Goal: Task Accomplishment & Management: Complete application form

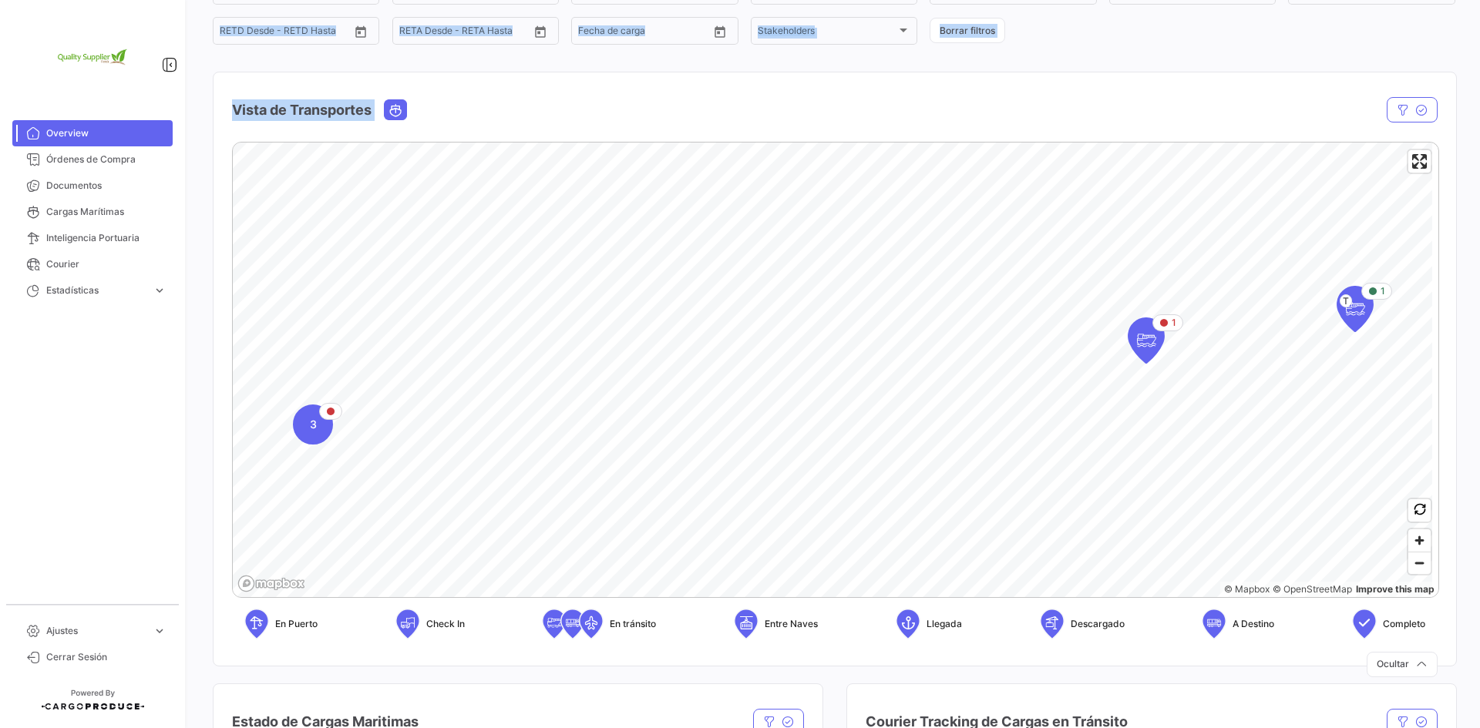
scroll to position [154, 0]
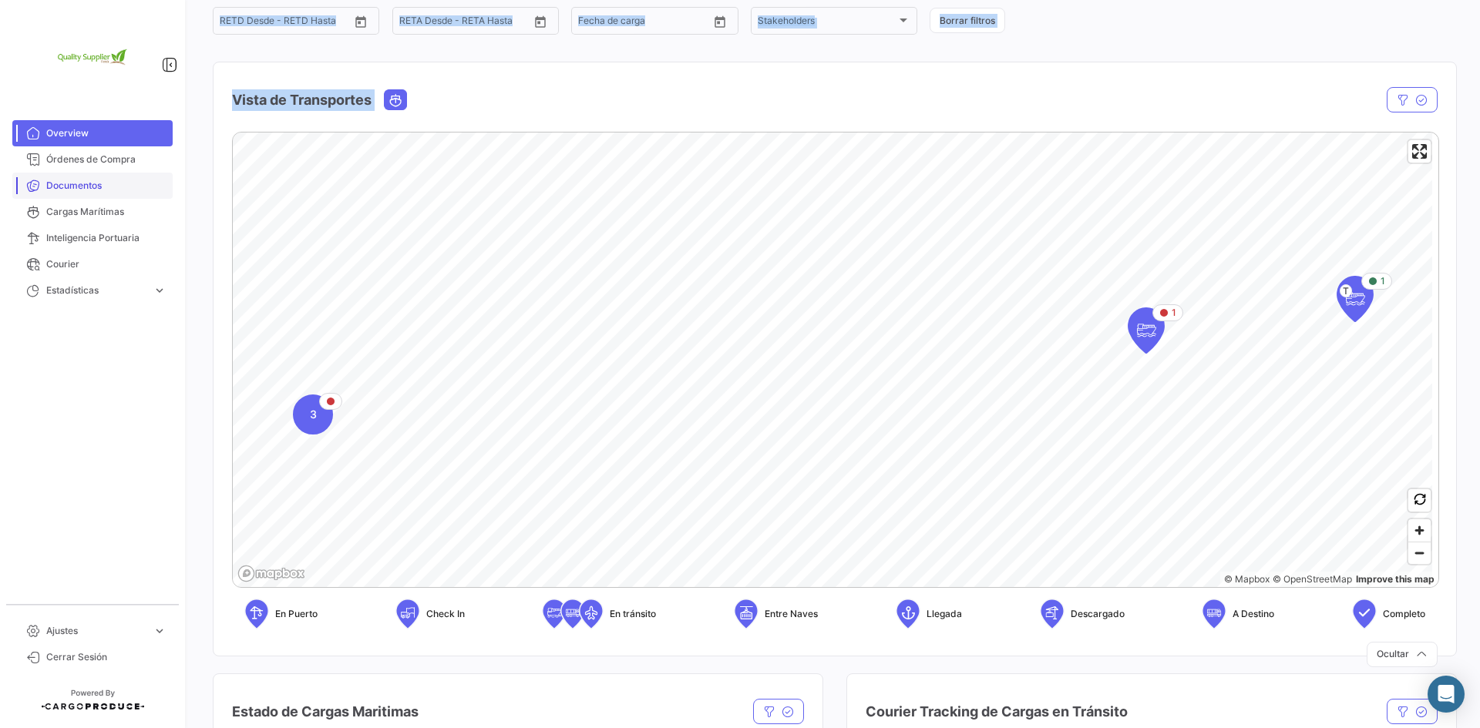
click at [104, 193] on link "Documentos" at bounding box center [92, 186] width 160 height 26
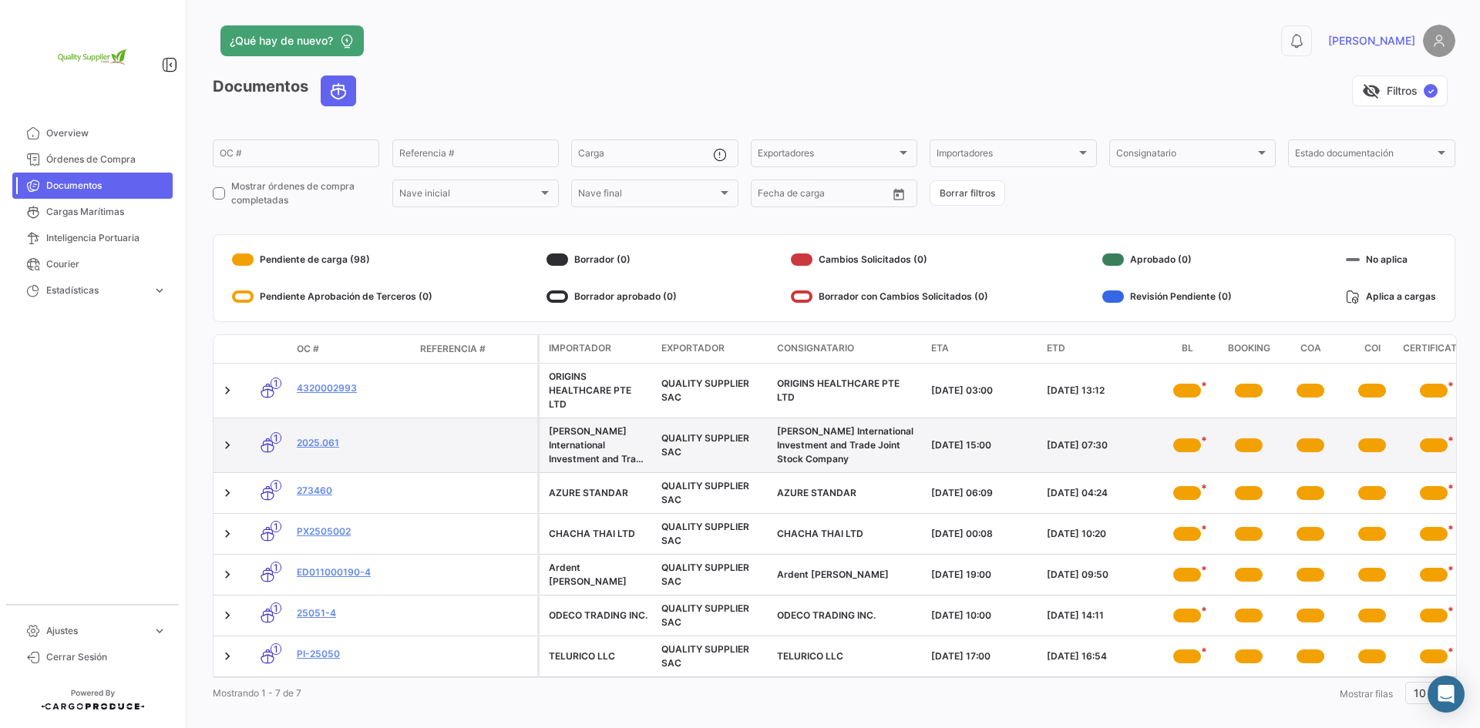
scroll to position [29, 0]
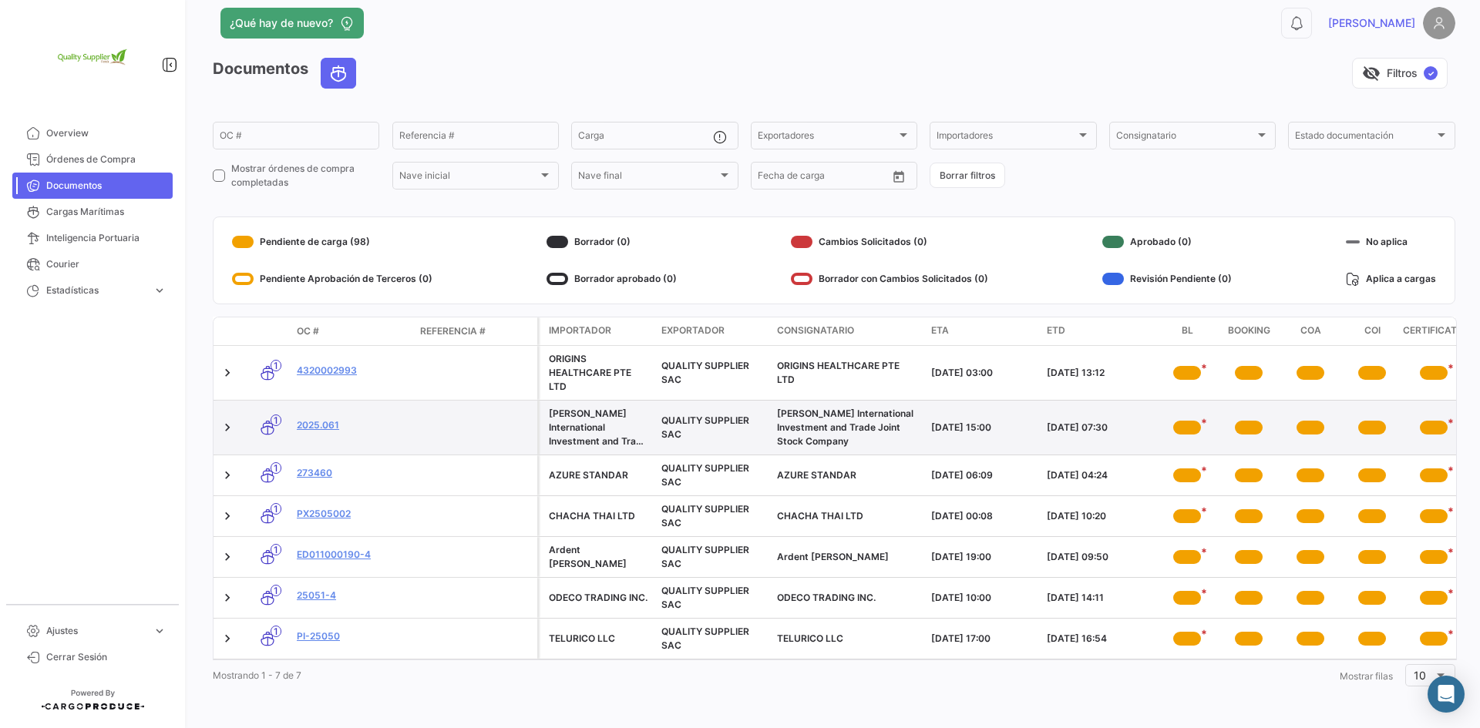
click at [1187, 421] on div "*" at bounding box center [1187, 428] width 28 height 14
click at [1188, 421] on div "*" at bounding box center [1187, 428] width 28 height 14
click at [1184, 436] on datatable-body-cell "*" at bounding box center [1187, 428] width 62 height 54
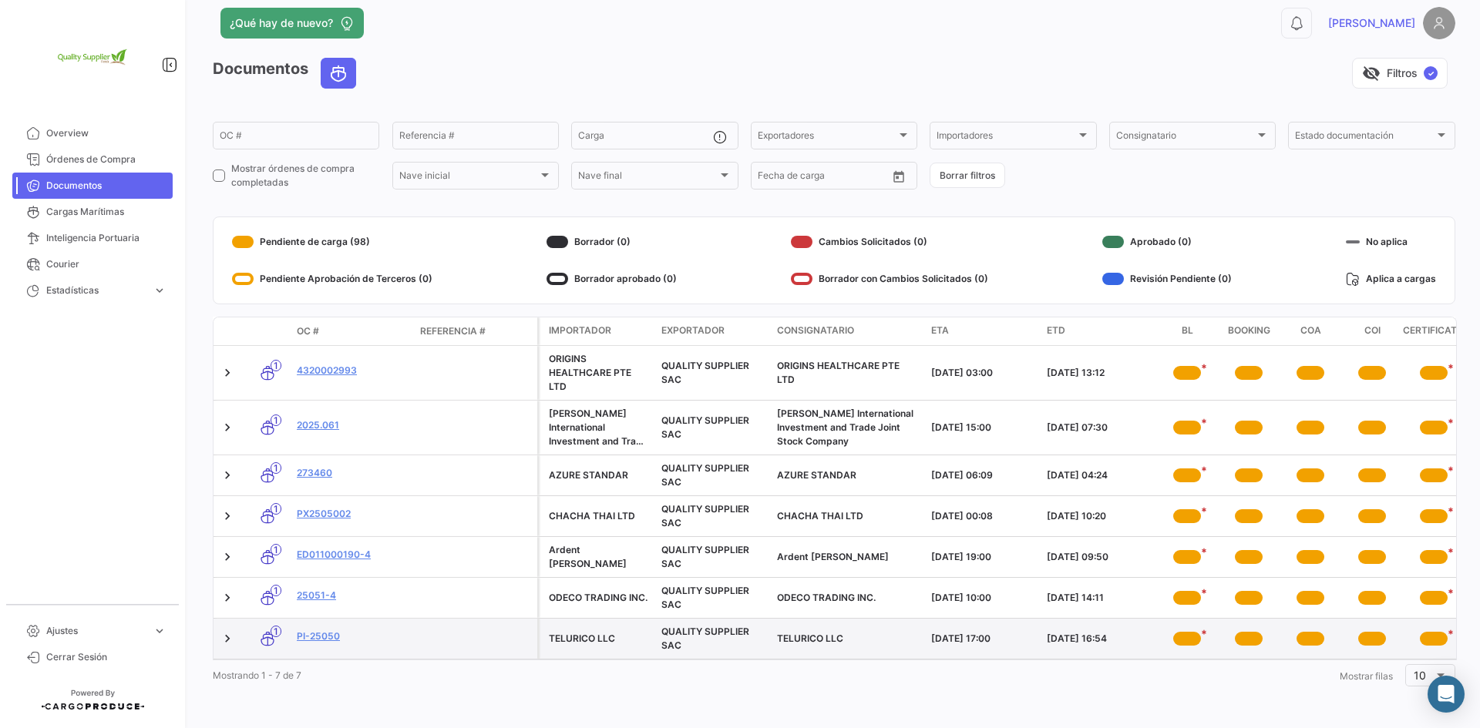
scroll to position [0, 0]
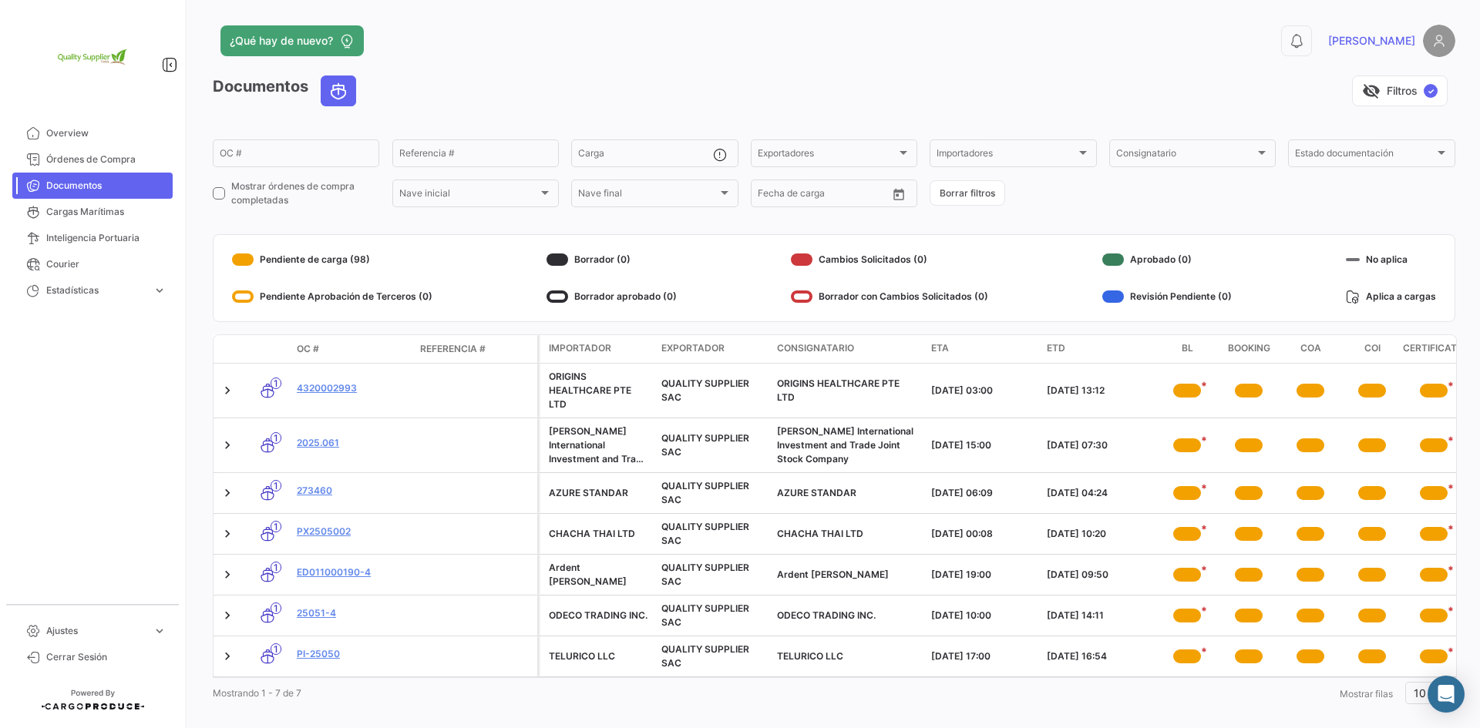
drag, startPoint x: 627, startPoint y: 676, endPoint x: 636, endPoint y: 678, distance: 8.8
click at [636, 678] on datatable-body "1 4320002993 ORIGINS HEALTHCARE PTE LTD QUALITY SUPPLIER SAC ORIGINS HEALTHCARE…" at bounding box center [835, 521] width 1244 height 314
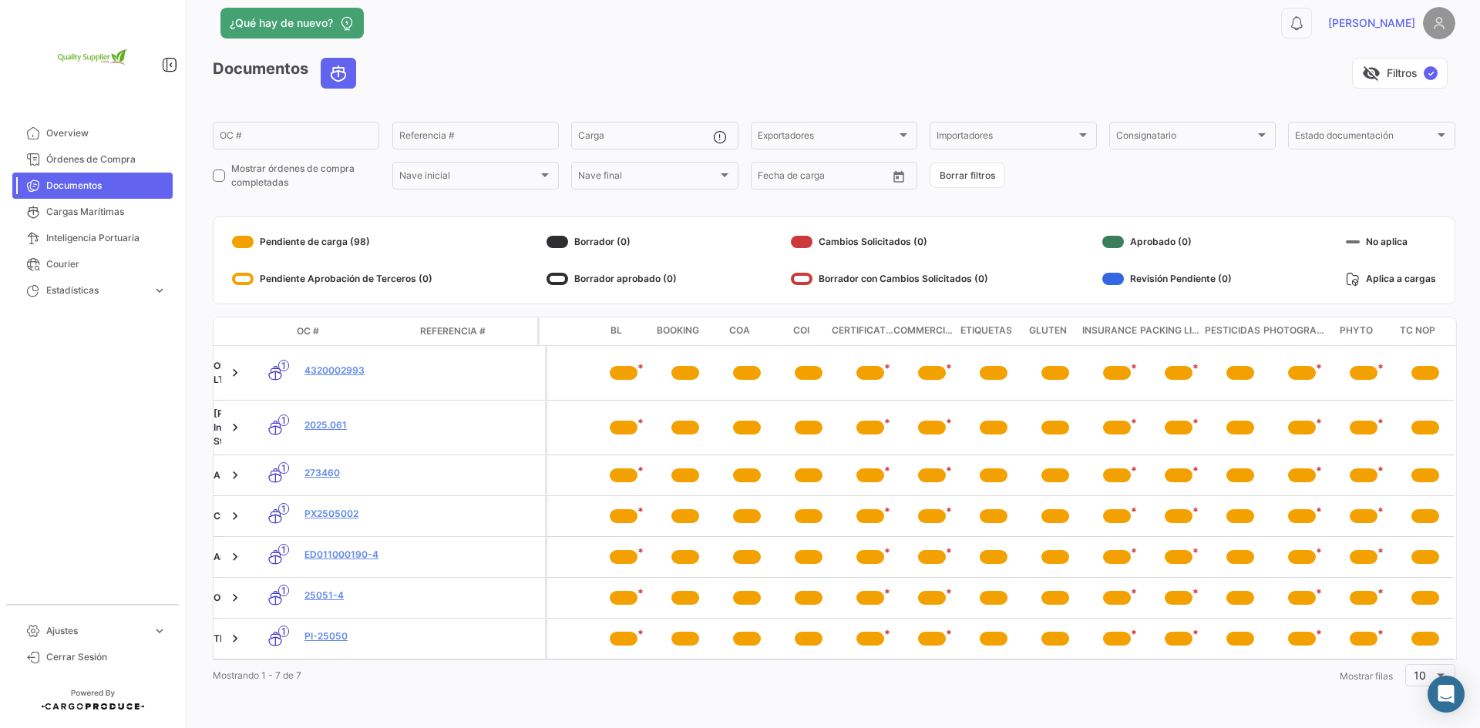
scroll to position [29, 0]
click at [74, 262] on span "Courier" at bounding box center [106, 264] width 120 height 14
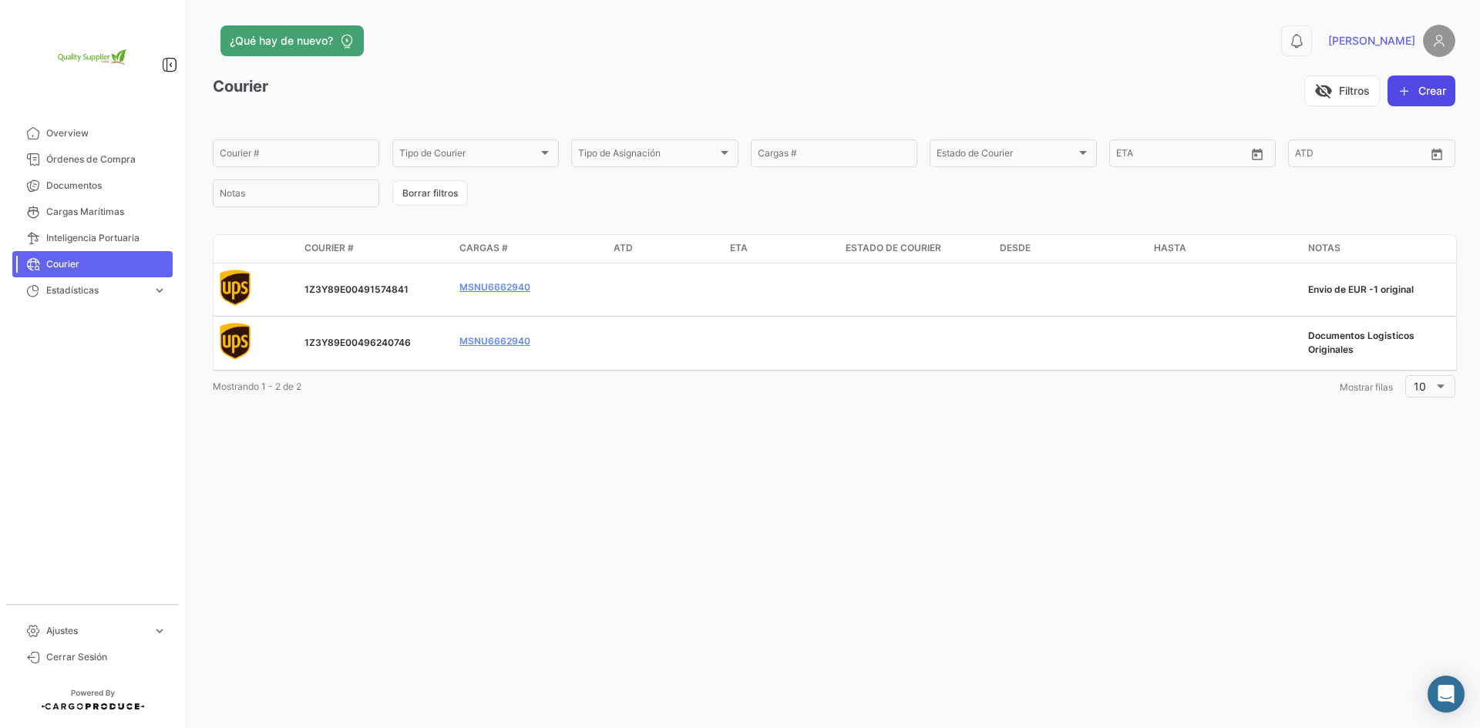
click at [1439, 91] on button "Crear" at bounding box center [1421, 91] width 68 height 31
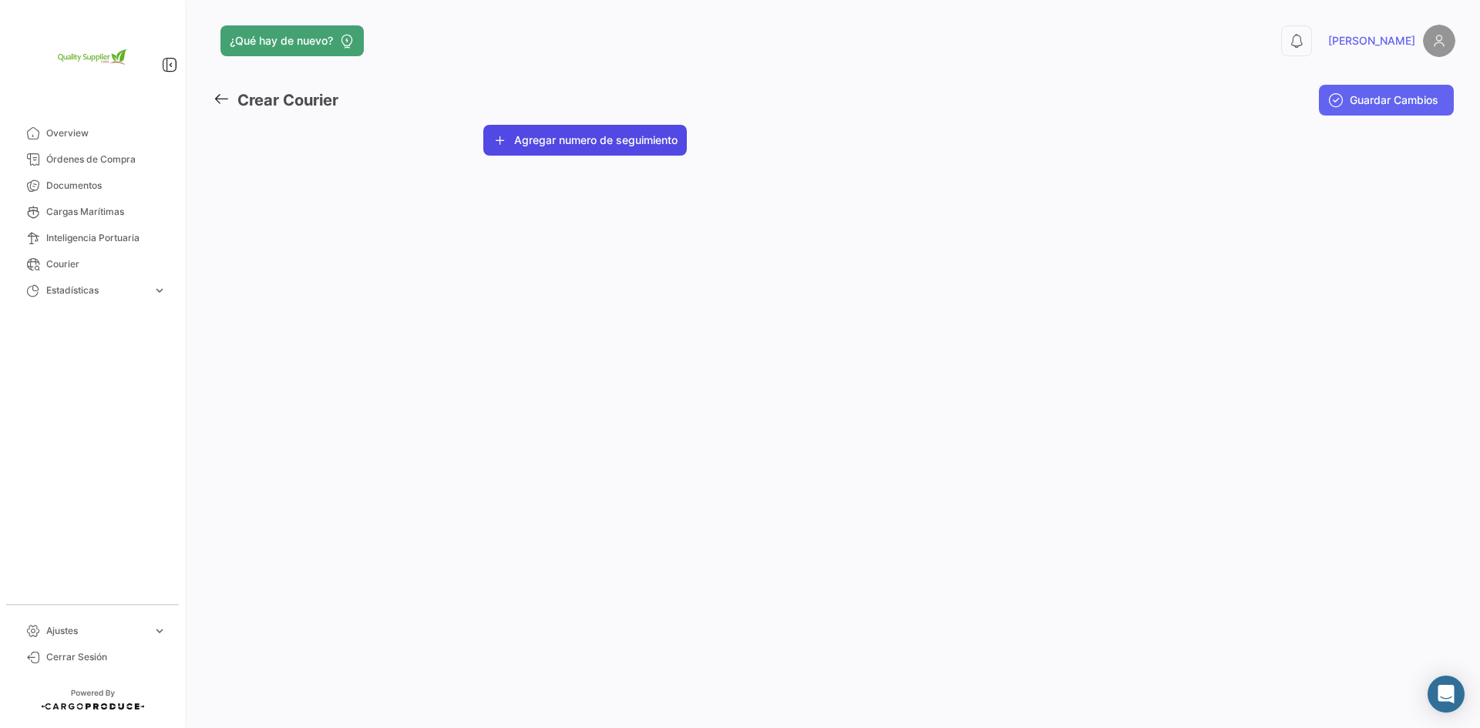
click at [645, 143] on button "Agregar numero de seguimiento" at bounding box center [584, 140] width 203 height 31
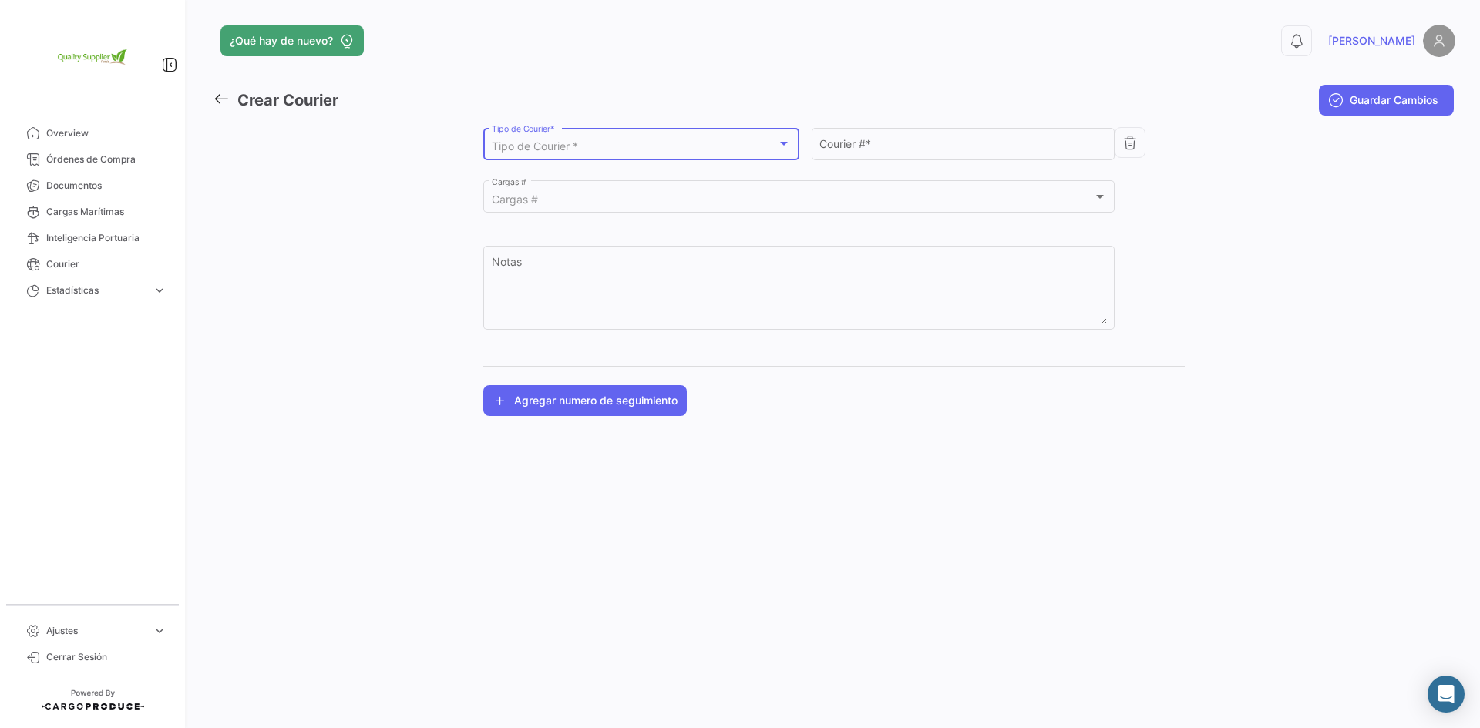
click at [594, 140] on div "Tipo de Courier *" at bounding box center [635, 146] width 286 height 13
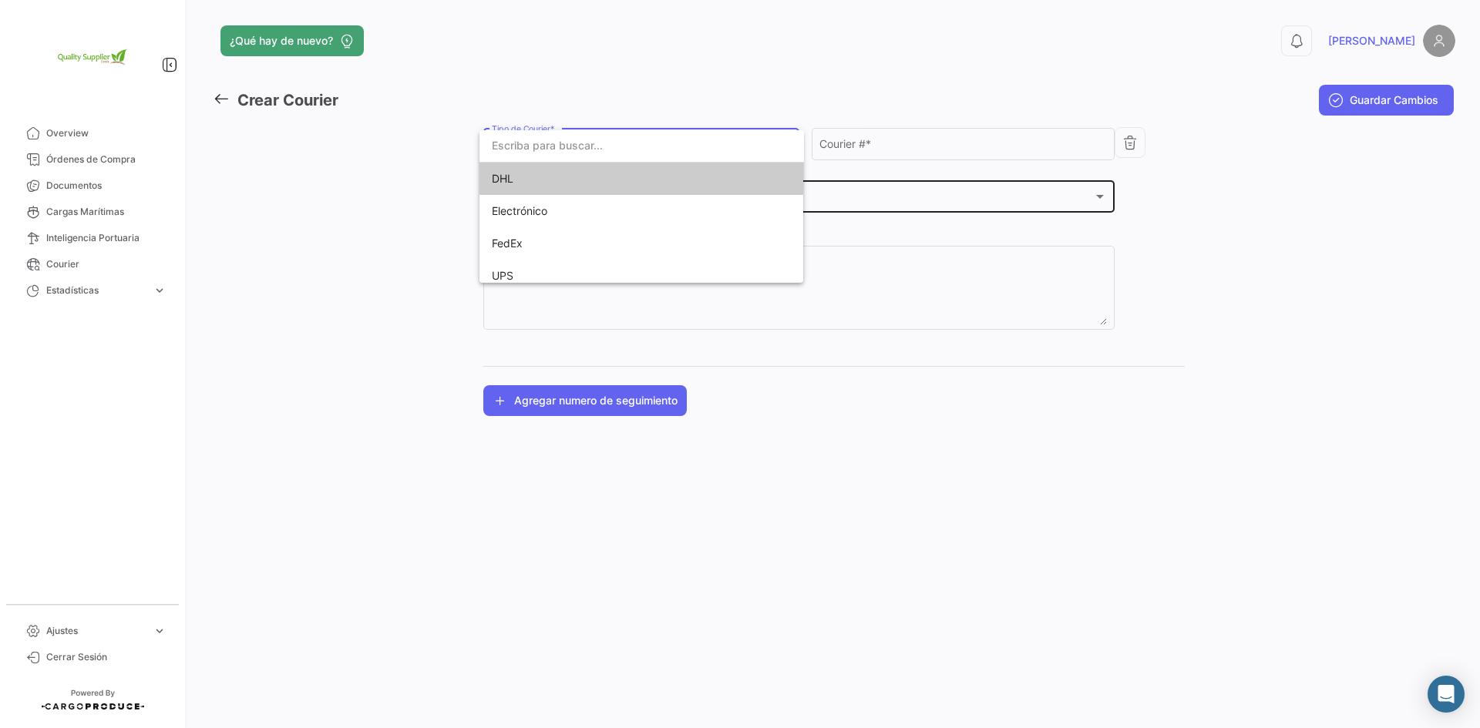
click at [582, 180] on span "DHL" at bounding box center [600, 179] width 216 height 32
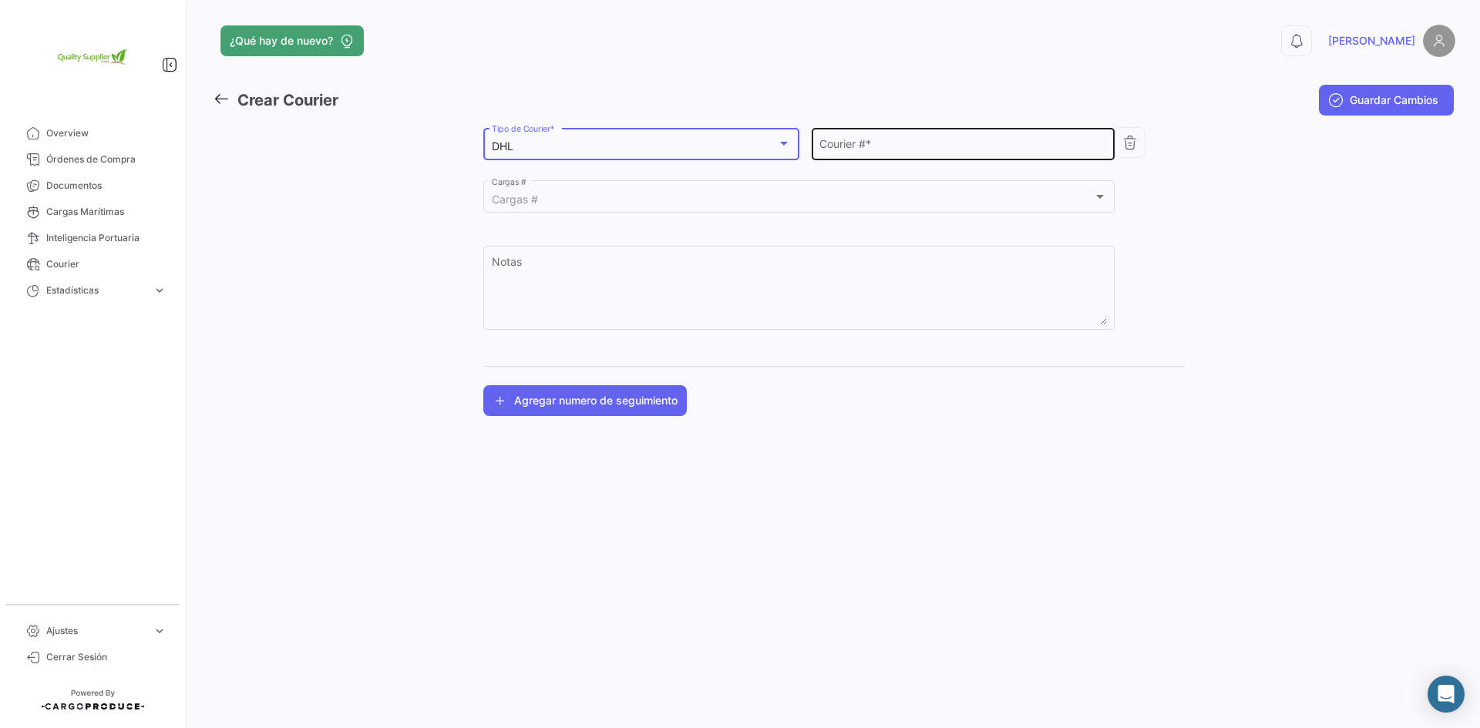
click at [936, 137] on div "Courier # *" at bounding box center [962, 142] width 287 height 35
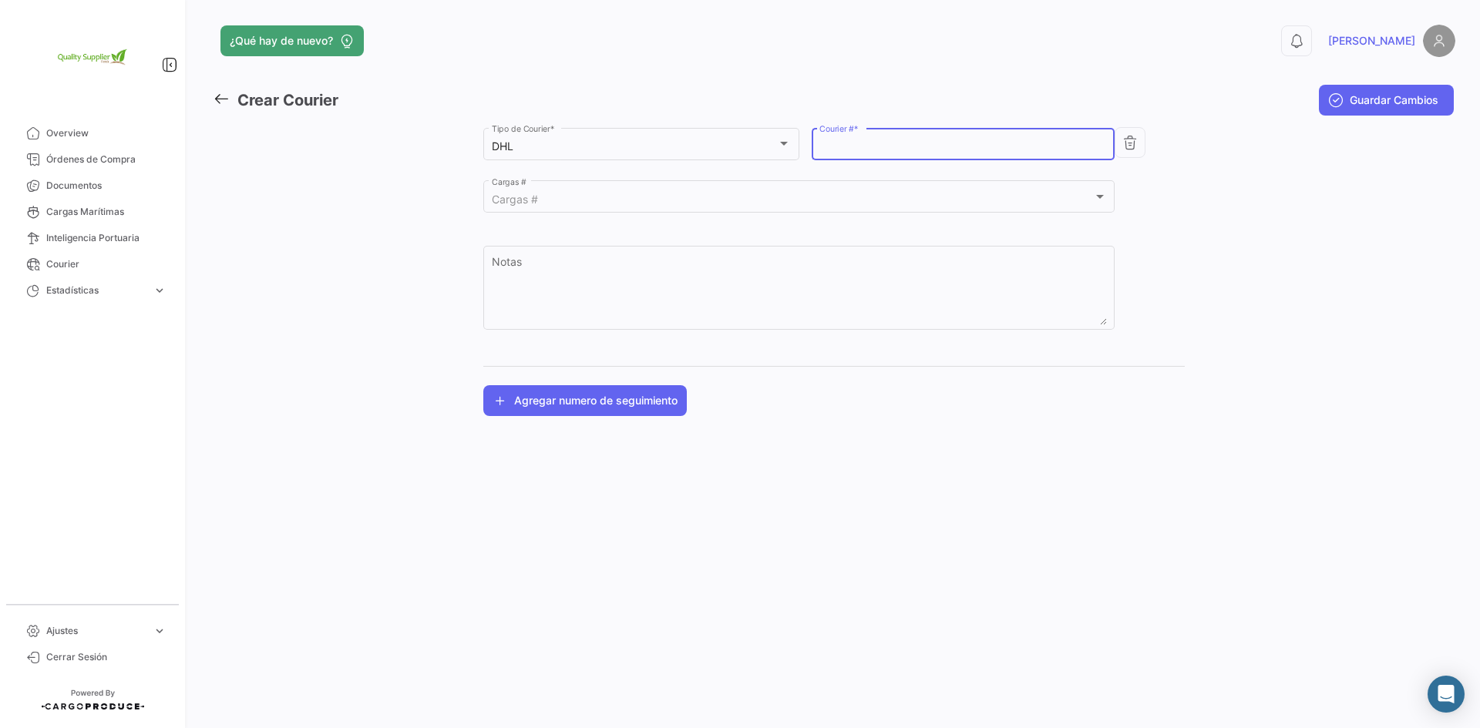
paste input "9671119113"
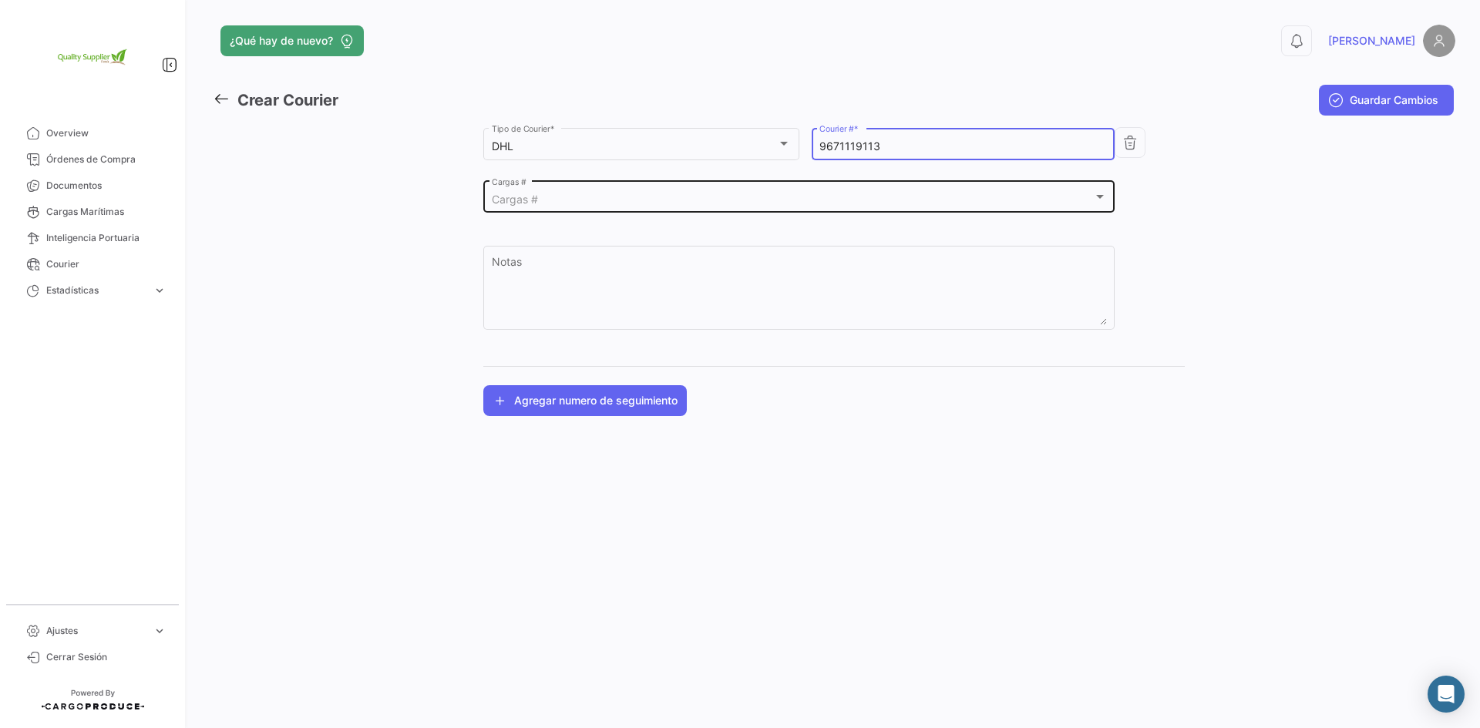
type input "9671119113"
click at [589, 195] on div "Cargas #" at bounding box center [792, 199] width 601 height 13
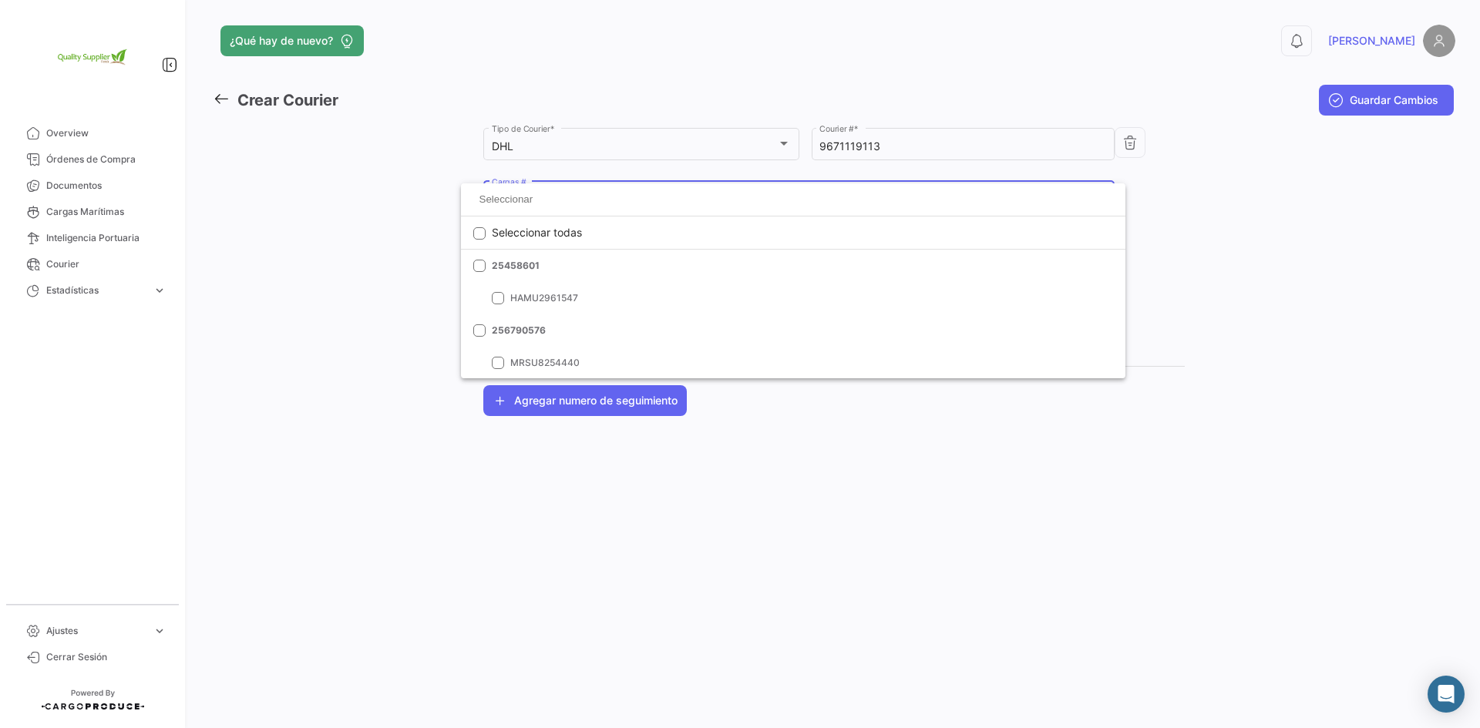
click at [1157, 235] on div at bounding box center [740, 364] width 1480 height 728
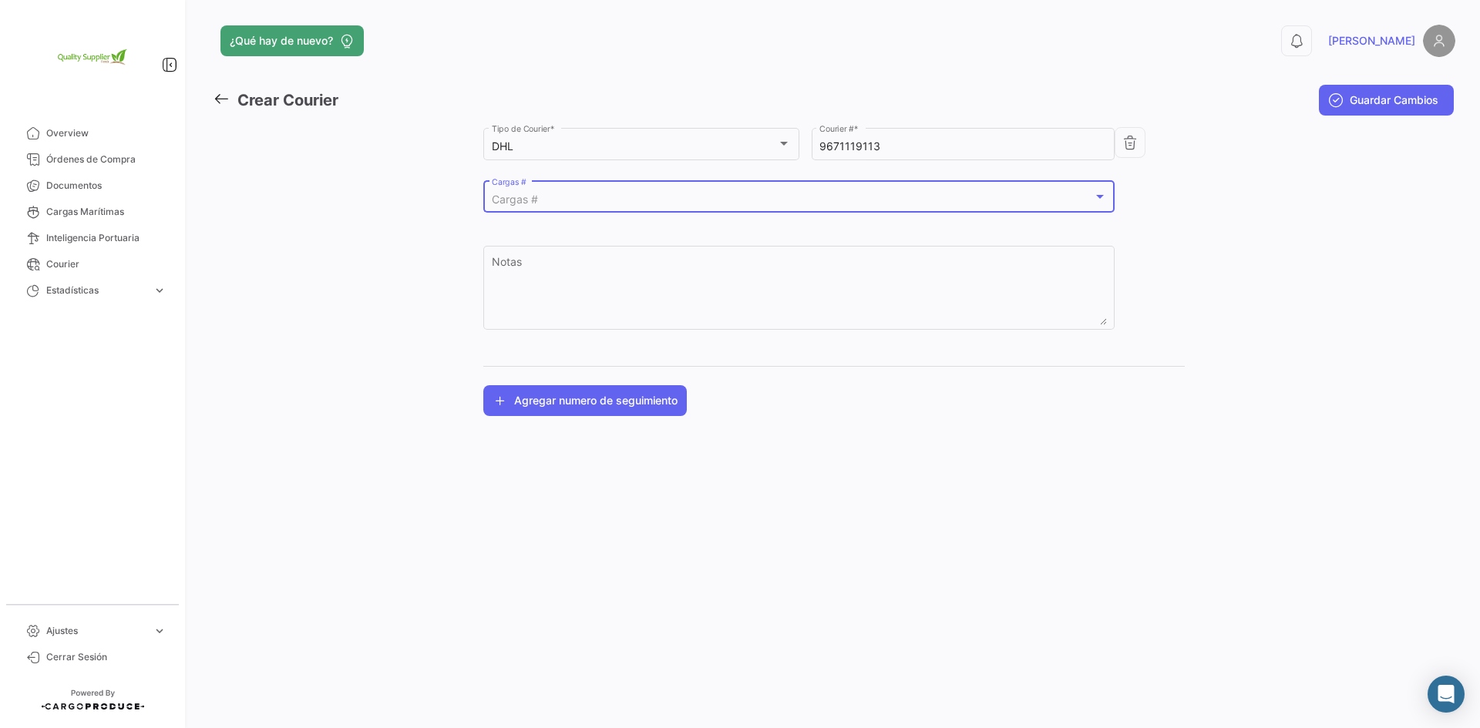
click at [1157, 235] on div "DHL Tipo de Courier * 9671119113 Courier # * Cargas # Cargas # Notas" at bounding box center [833, 236] width 701 height 223
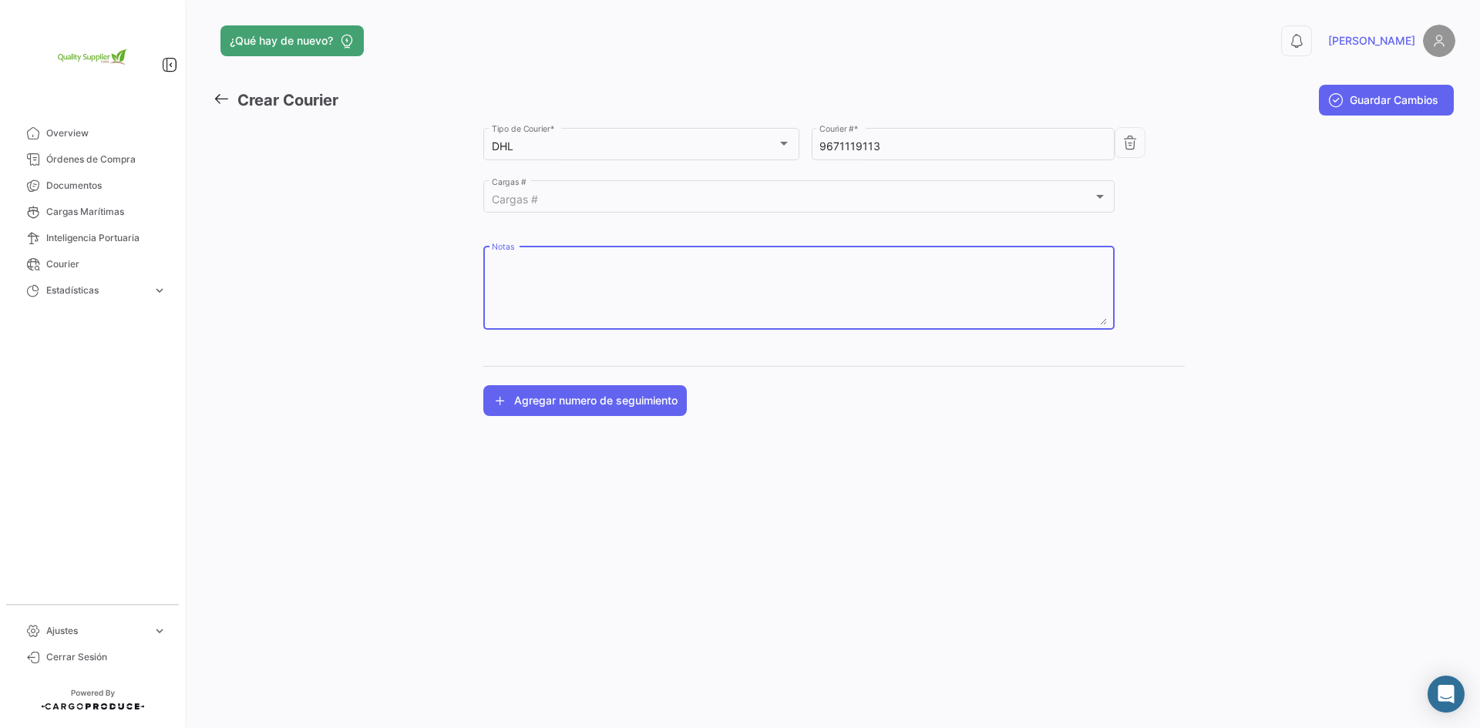
click at [675, 287] on textarea "Notas" at bounding box center [799, 291] width 615 height 68
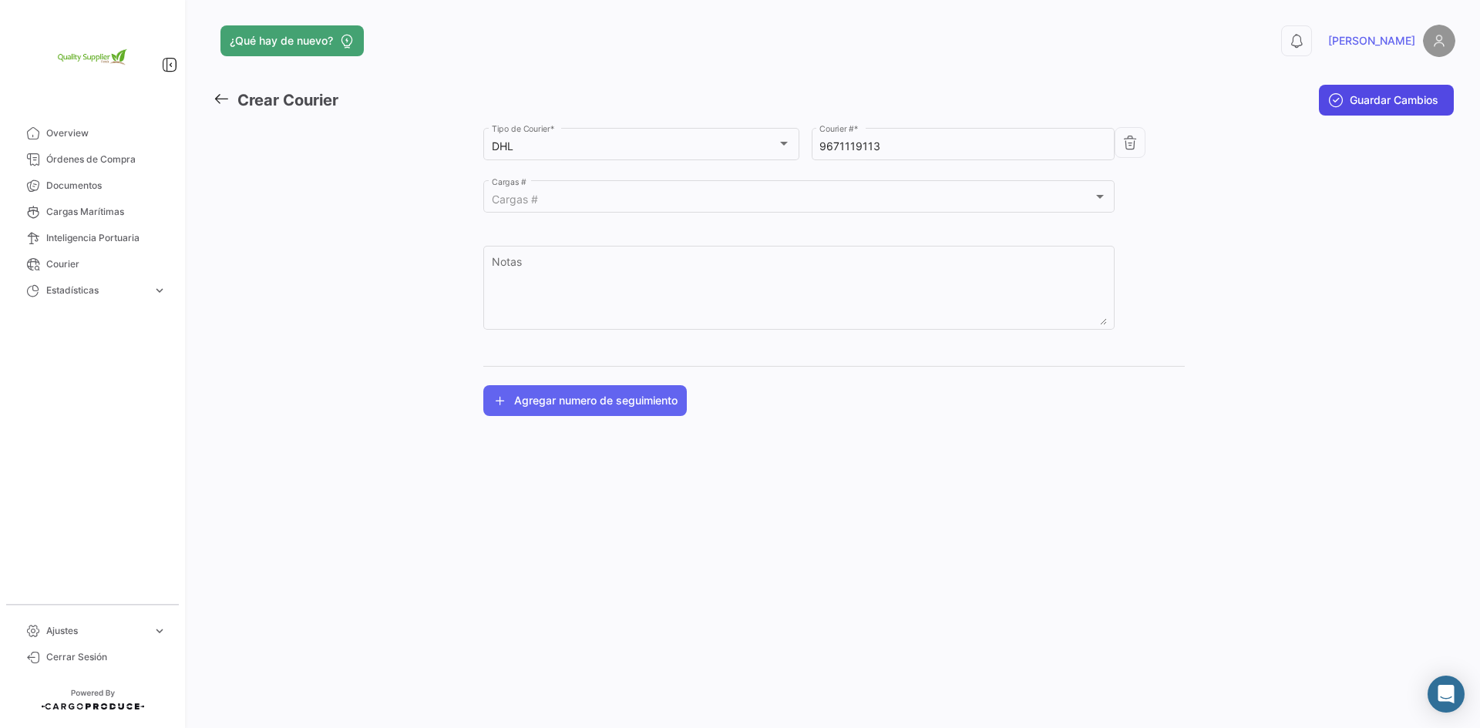
click at [1389, 101] on span "Guardar Cambios" at bounding box center [1393, 99] width 89 height 15
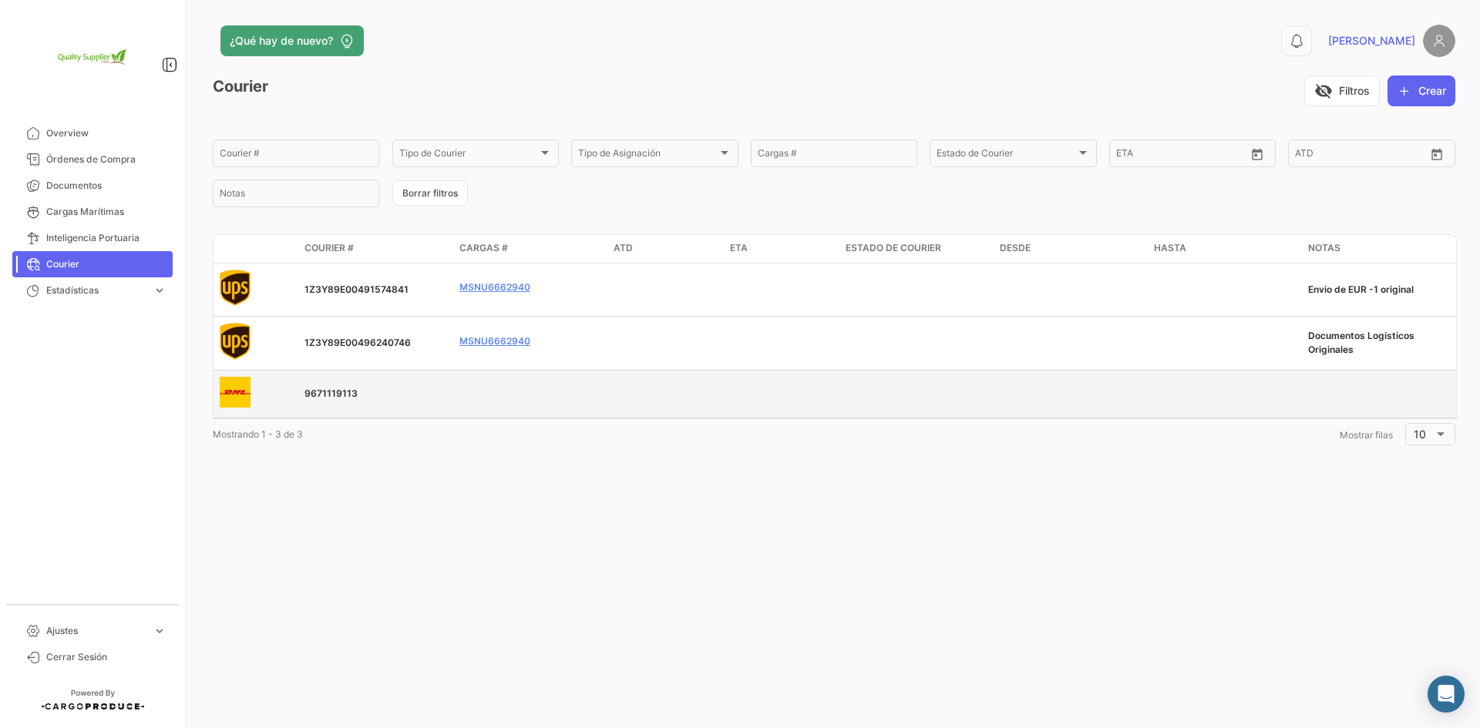
click at [274, 399] on app-image-container at bounding box center [256, 394] width 72 height 35
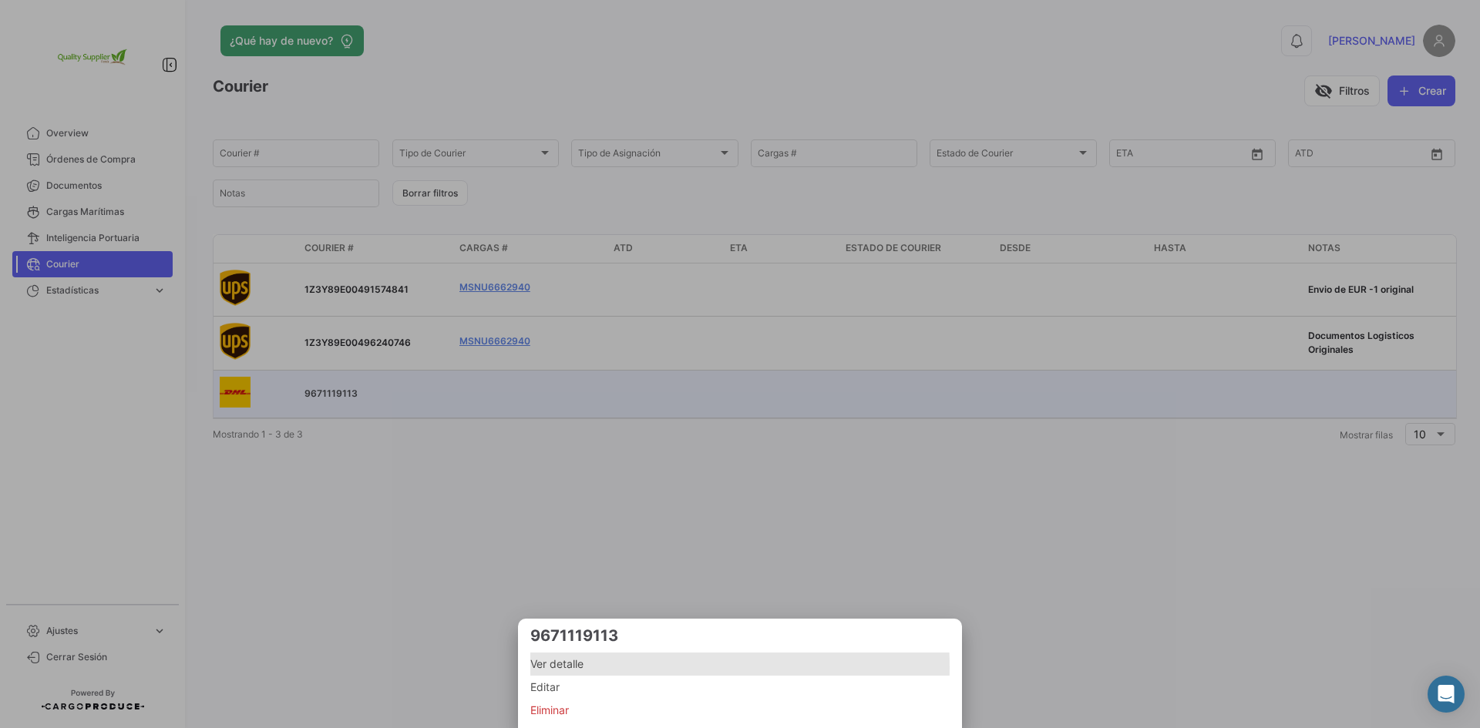
click at [577, 667] on span "Ver detalle" at bounding box center [739, 664] width 419 height 18
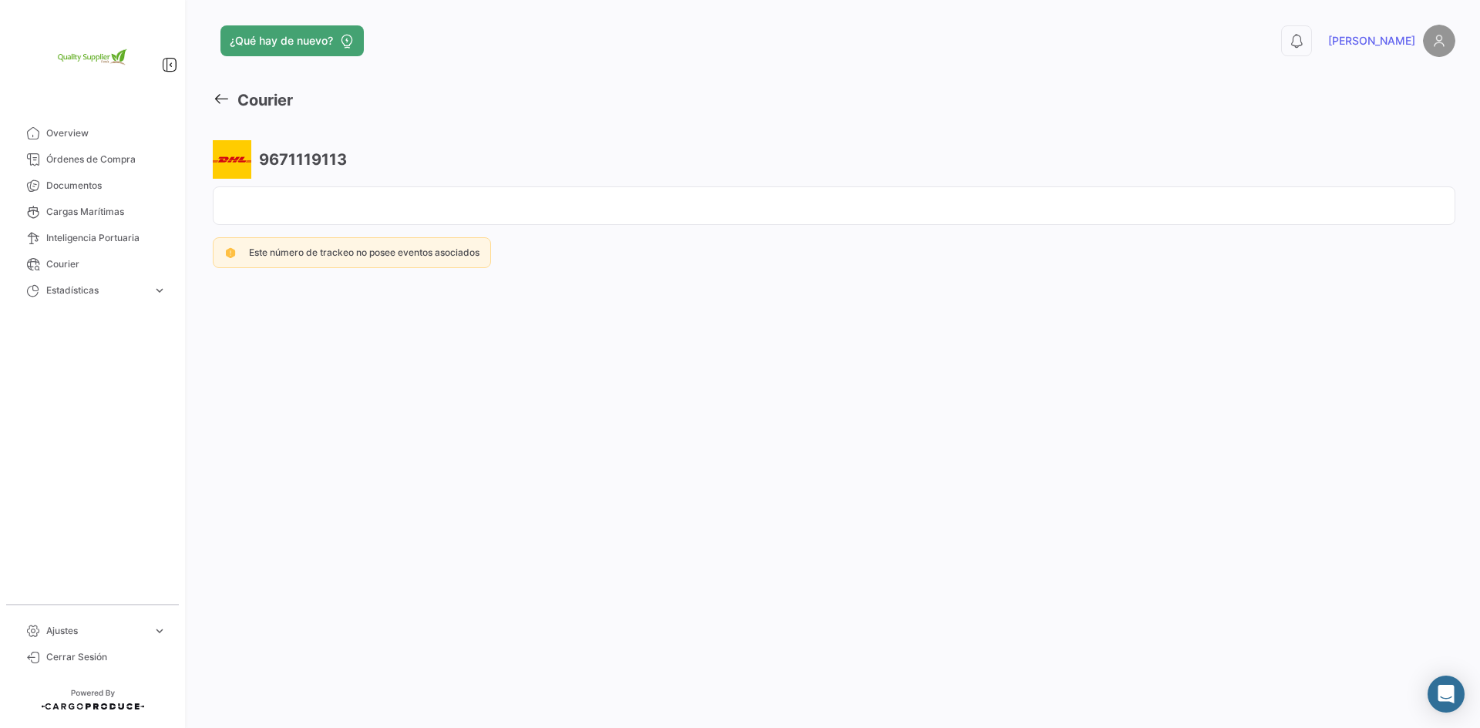
click at [223, 96] on icon at bounding box center [221, 98] width 17 height 17
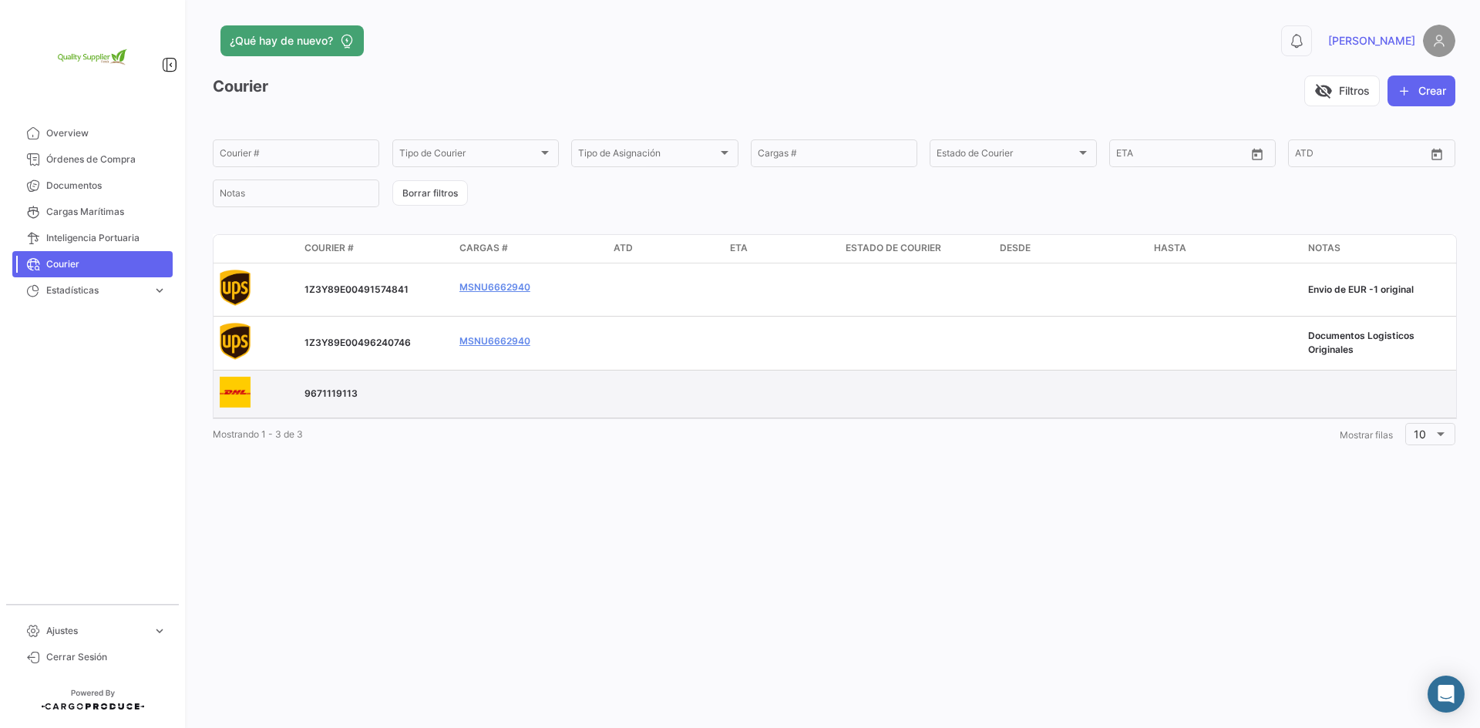
click at [1315, 380] on datatable-body-cell at bounding box center [1379, 394] width 154 height 47
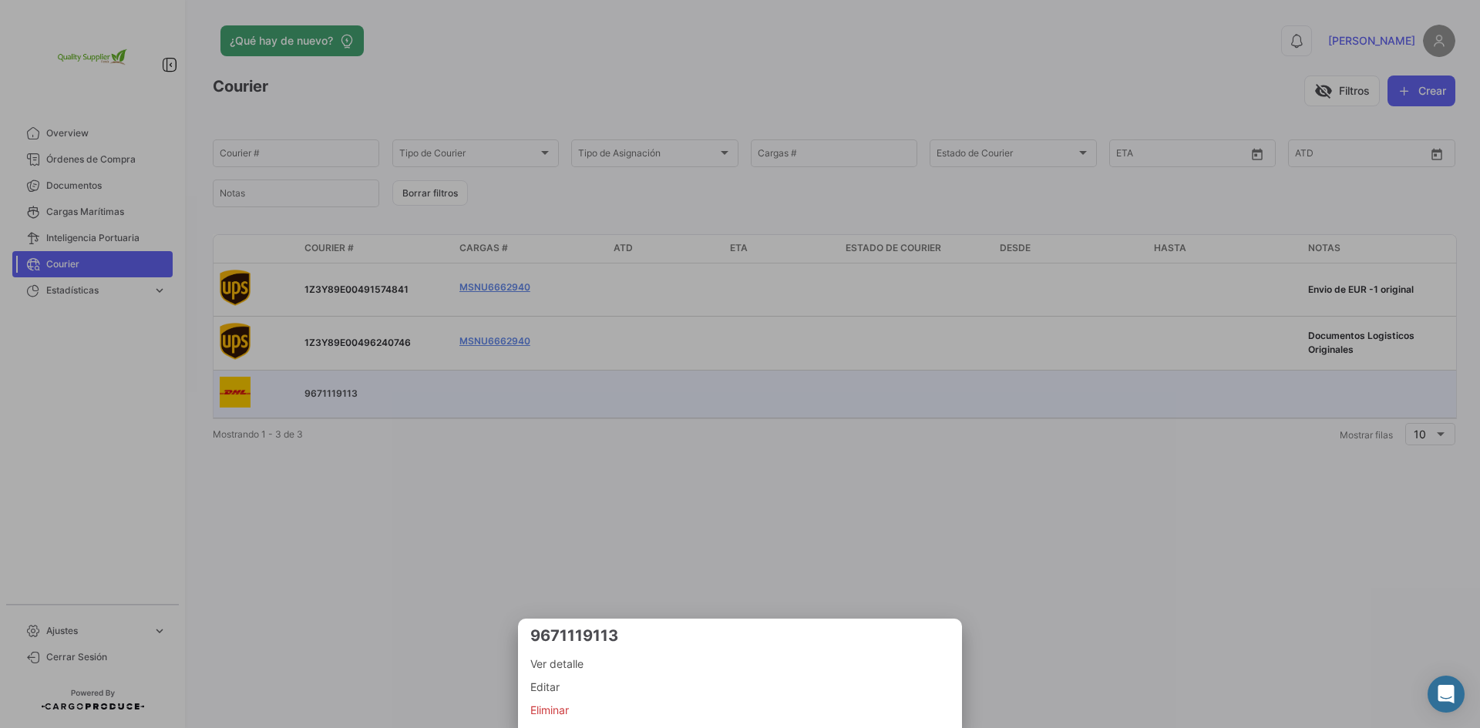
click at [1315, 380] on div at bounding box center [740, 364] width 1480 height 728
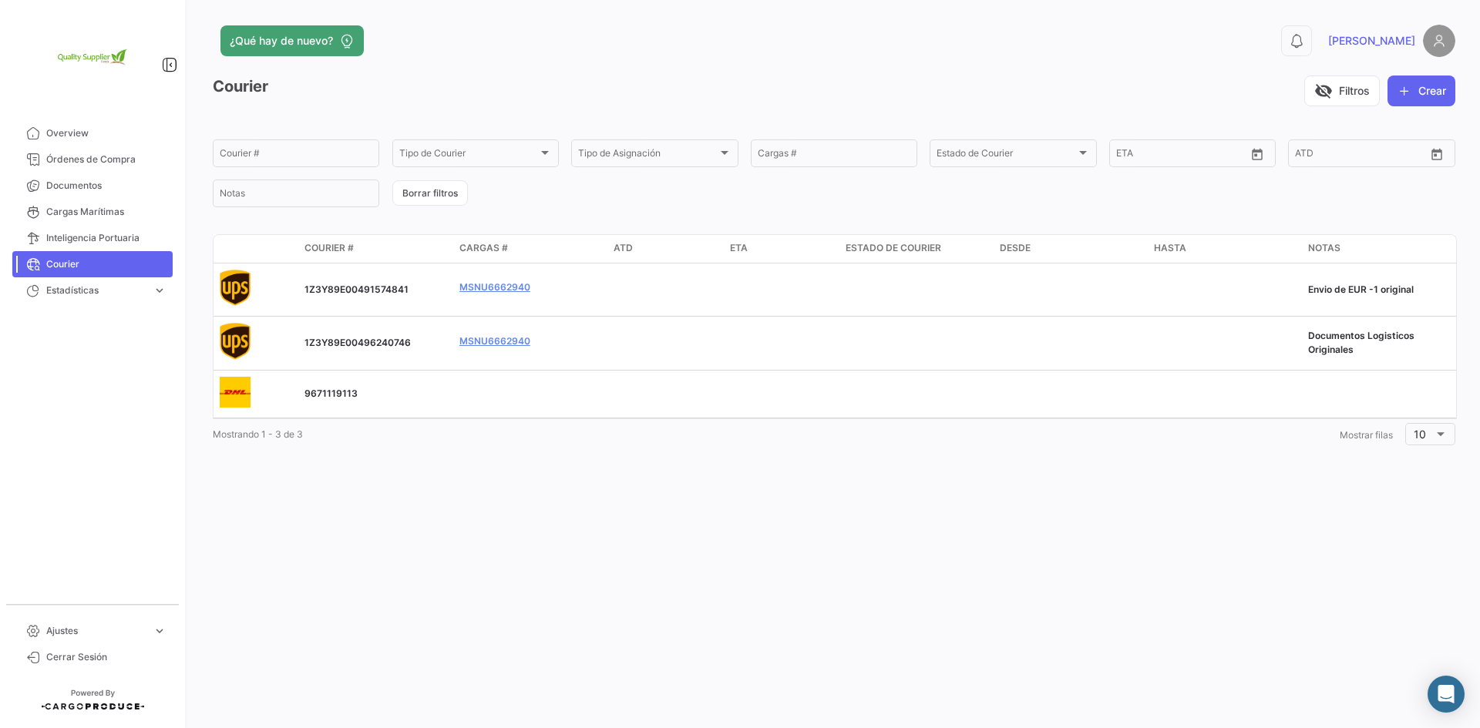
drag, startPoint x: 536, startPoint y: 632, endPoint x: 632, endPoint y: 590, distance: 104.5
click at [539, 632] on div "¿Qué hay de nuevo? 0 [PERSON_NAME] visibility_off Filtros Crear Courier # Tipo …" at bounding box center [834, 364] width 1292 height 728
click at [1423, 96] on button "Crear" at bounding box center [1421, 91] width 68 height 31
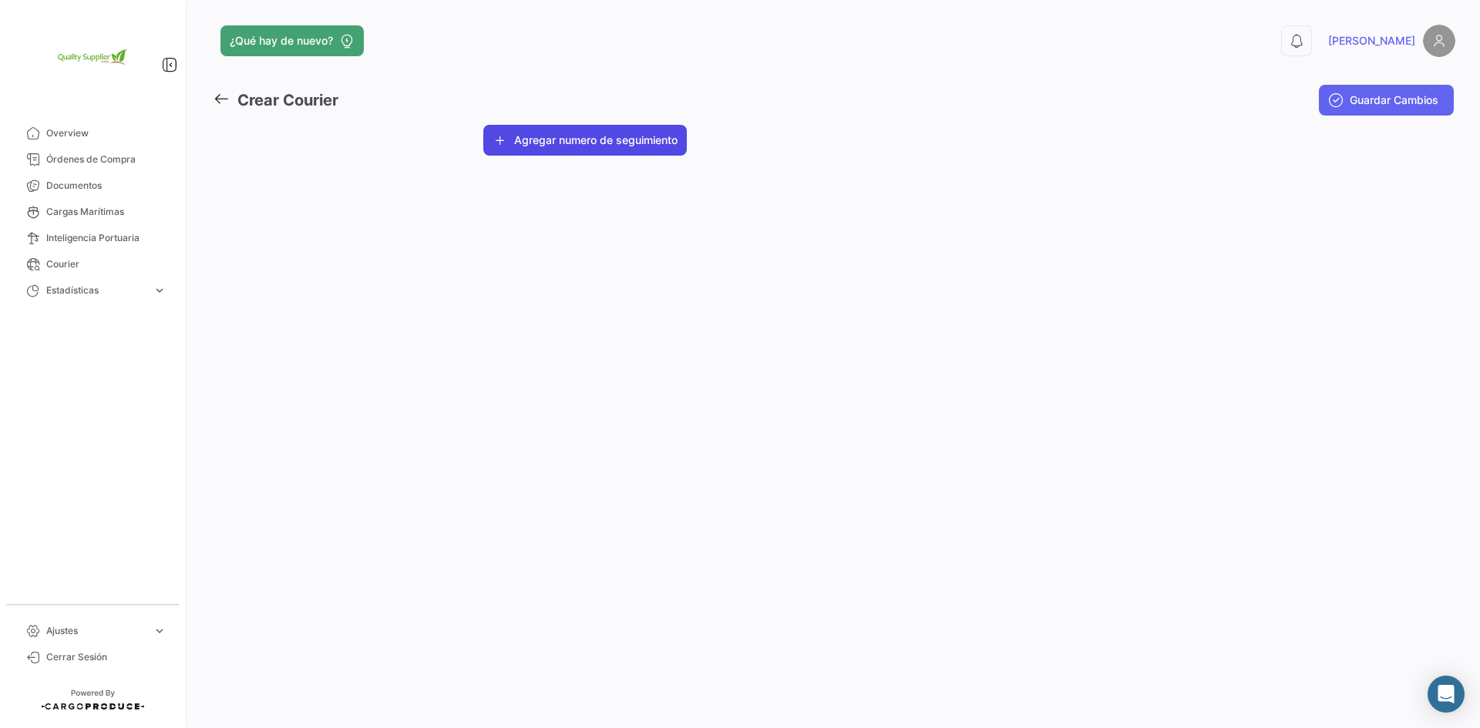
click at [573, 149] on button "Agregar numero de seguimiento" at bounding box center [584, 140] width 203 height 31
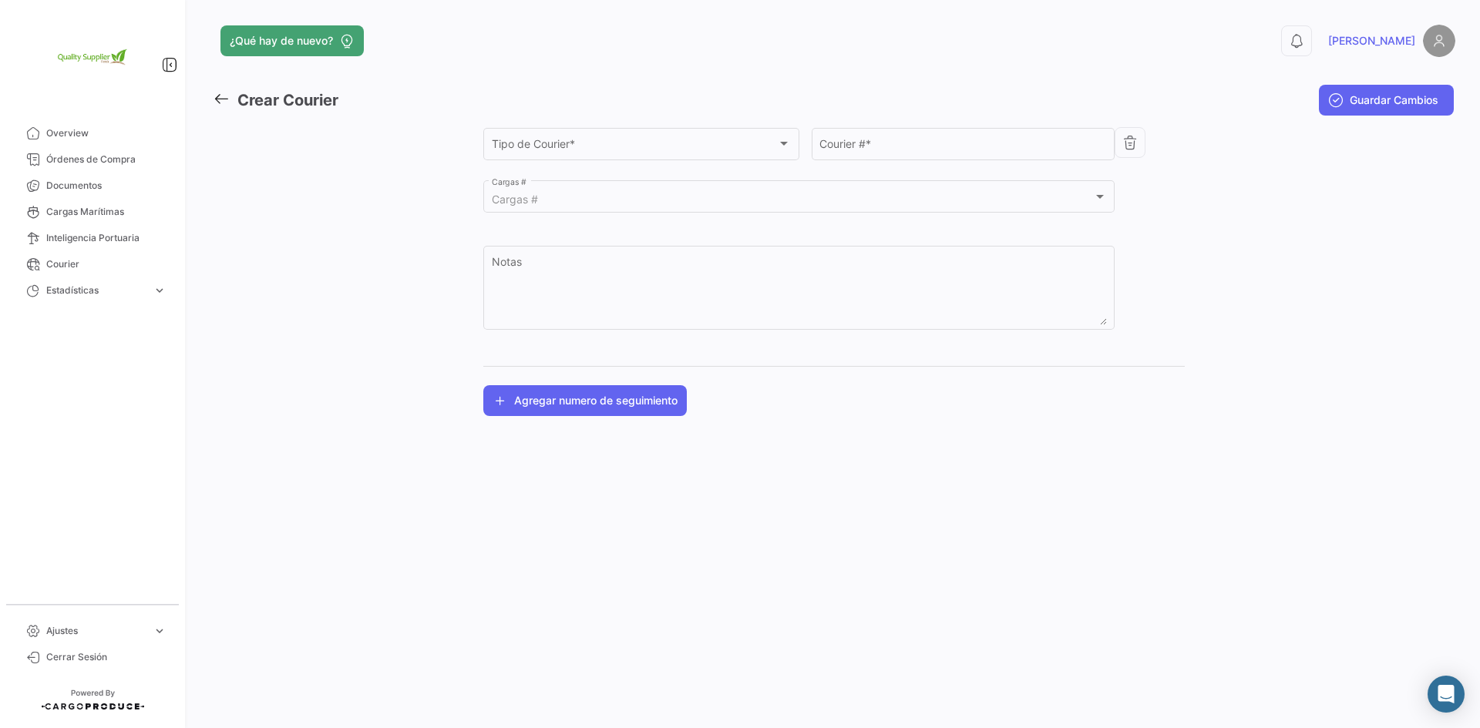
click at [218, 92] on icon at bounding box center [221, 98] width 17 height 17
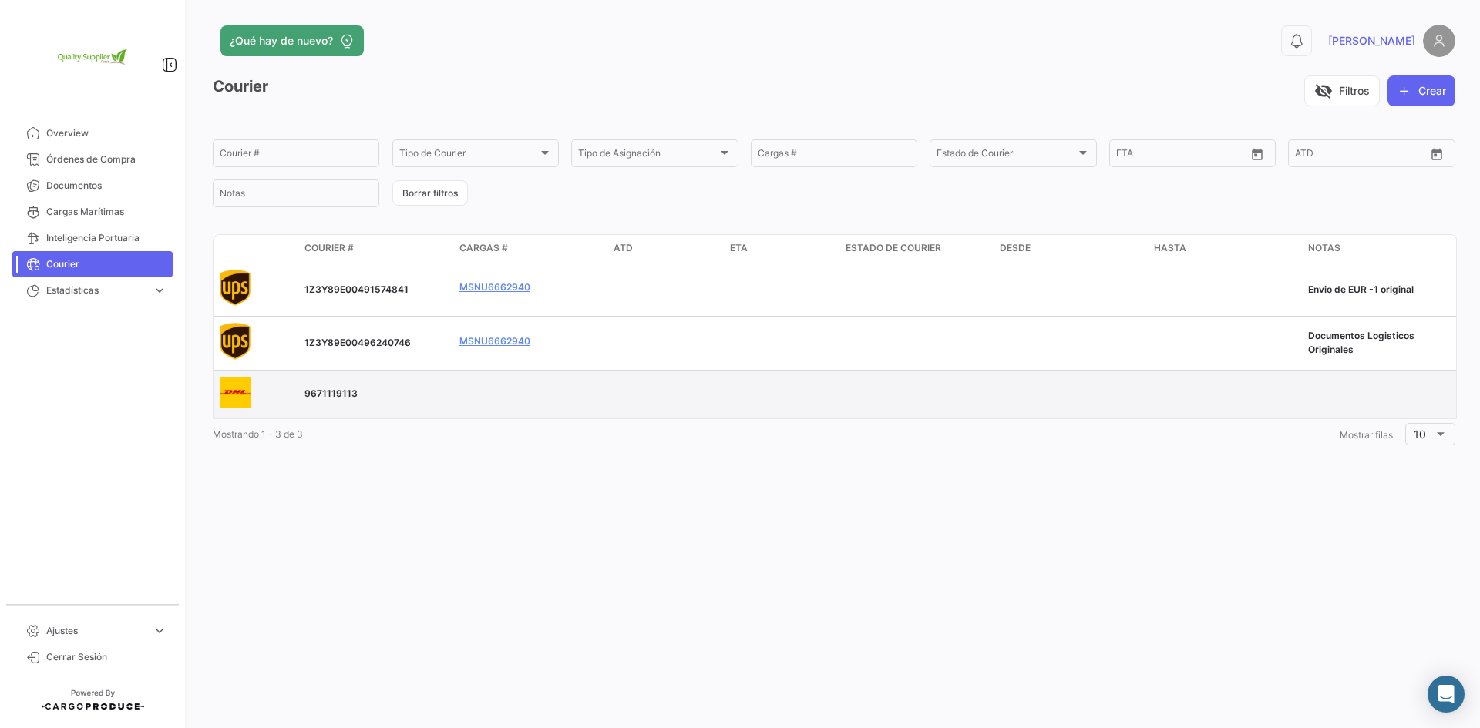
click at [332, 398] on span "9671119113" at bounding box center [330, 394] width 53 height 12
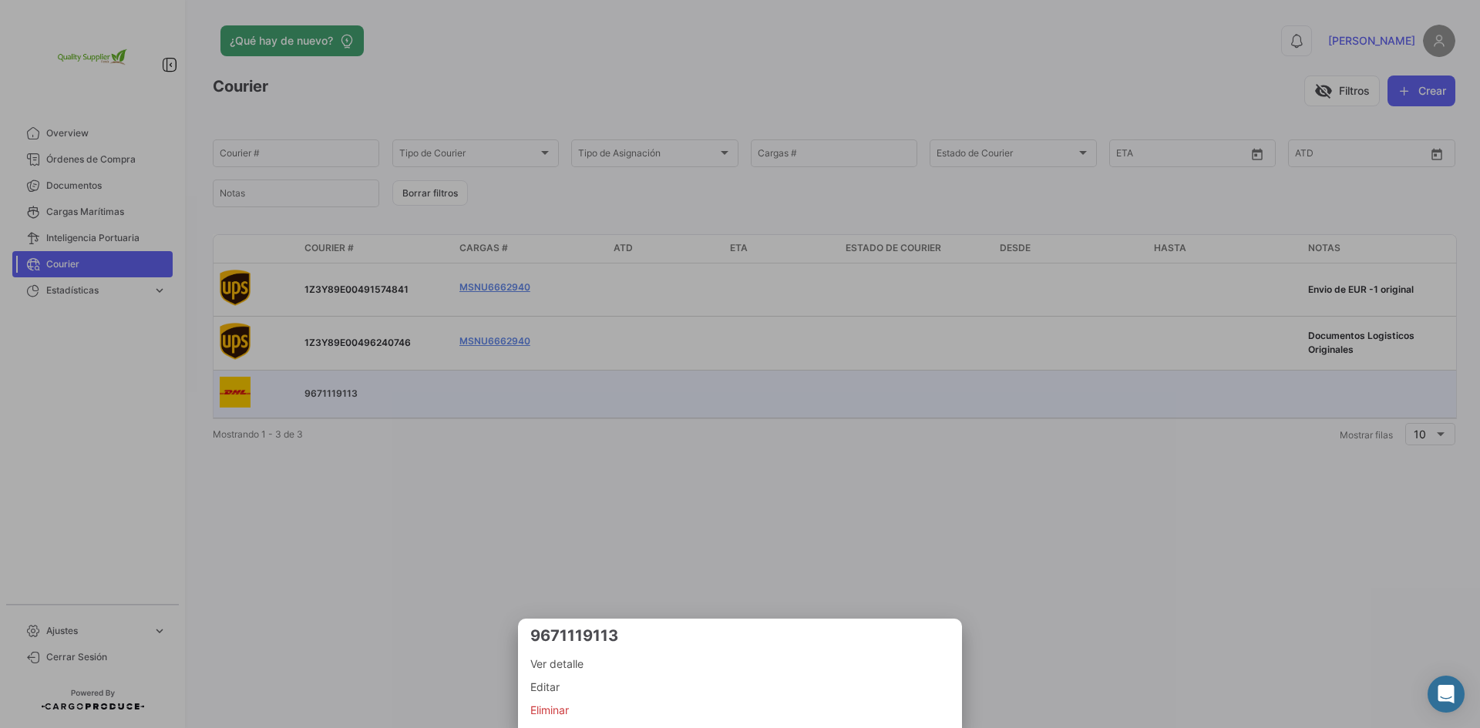
click at [717, 522] on div at bounding box center [740, 364] width 1480 height 728
